Goal: Task Accomplishment & Management: Manage account settings

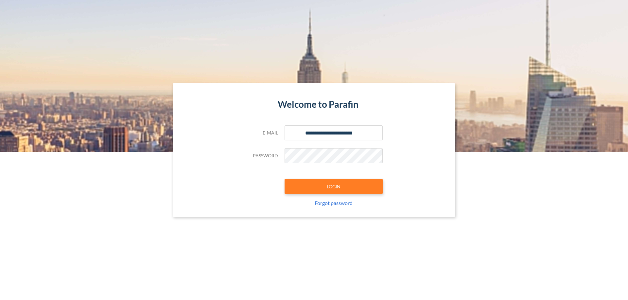
type input "**********"
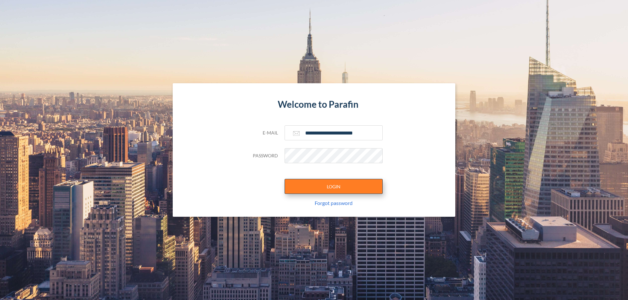
click at [333, 187] on button "LOGIN" at bounding box center [333, 186] width 98 height 15
